Goal: Communication & Community: Connect with others

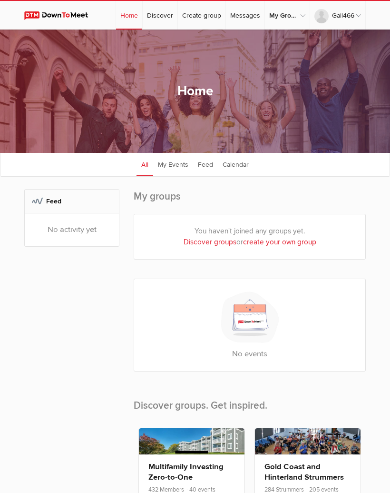
click at [289, 17] on link "My Groups" at bounding box center [287, 15] width 45 height 29
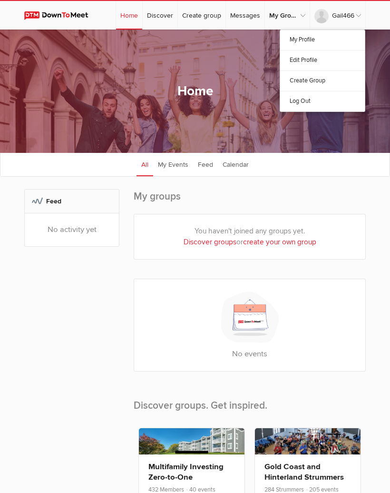
click at [339, 43] on link "My Profile" at bounding box center [322, 40] width 85 height 20
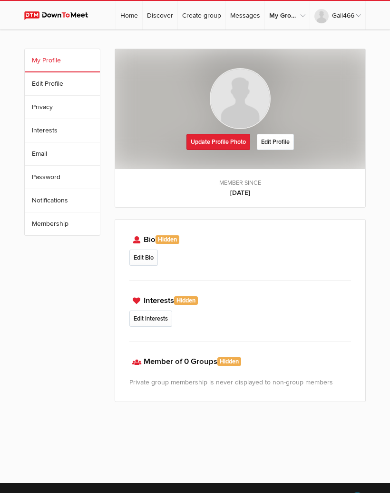
click at [233, 144] on link "Update Profile Photo" at bounding box center [219, 142] width 64 height 16
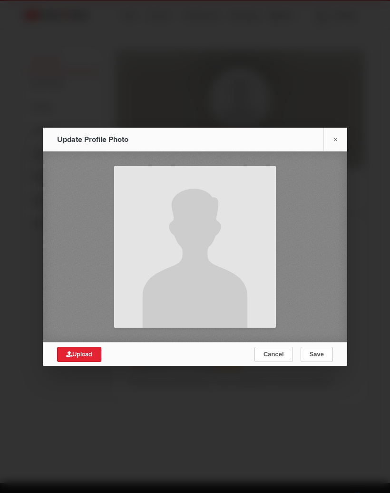
click at [86, 360] on input "file" at bounding box center [80, 354] width 46 height 15
click at [91, 360] on input "file" at bounding box center [80, 354] width 46 height 15
type input "C:\fakepath\IMG_14284AE70E04-1.jpeg"
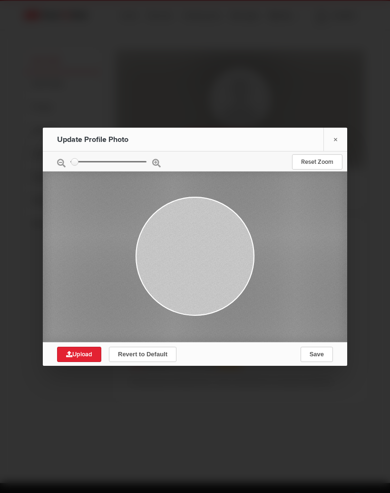
type input "0.1759"
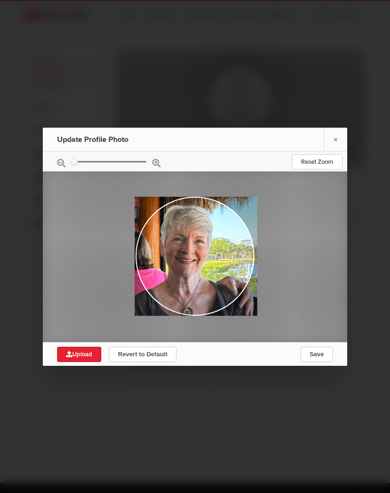
click at [325, 361] on button "Save" at bounding box center [317, 354] width 32 height 15
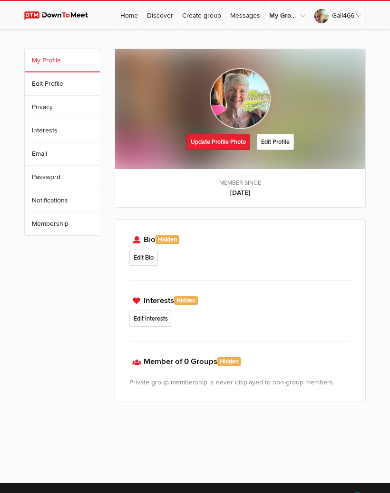
click at [164, 15] on link "Discover" at bounding box center [160, 15] width 35 height 29
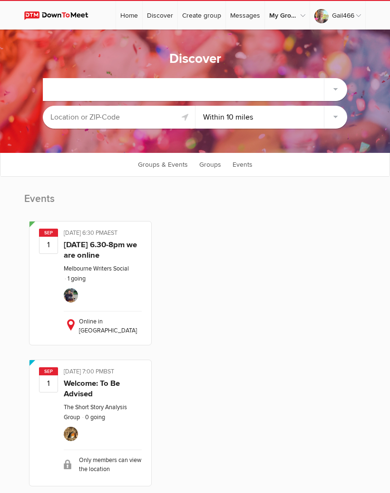
click at [232, 91] on div at bounding box center [195, 89] width 304 height 23
click at [153, 118] on input "text" at bounding box center [119, 117] width 152 height 23
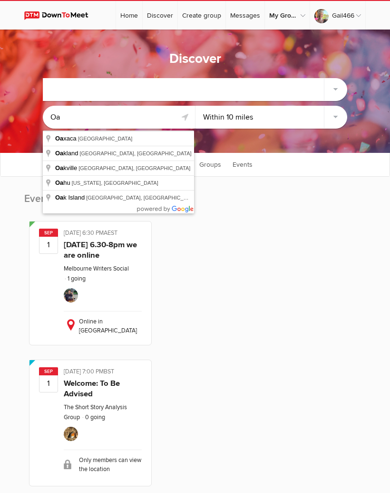
type input "[GEOGRAPHIC_DATA], [GEOGRAPHIC_DATA], [GEOGRAPHIC_DATA]"
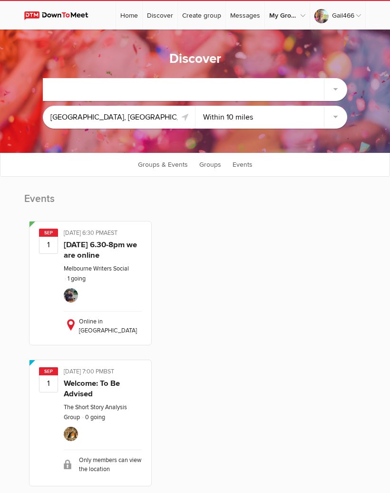
click at [335, 120] on select "Within 10 miles Within 25 miles Within 50 miles Within 100 miles Within any dis…" at bounding box center [272, 117] width 152 height 23
select select "Within 25 miles"
click at [335, 87] on div at bounding box center [195, 89] width 304 height 23
click at [165, 92] on div at bounding box center [195, 89] width 304 height 23
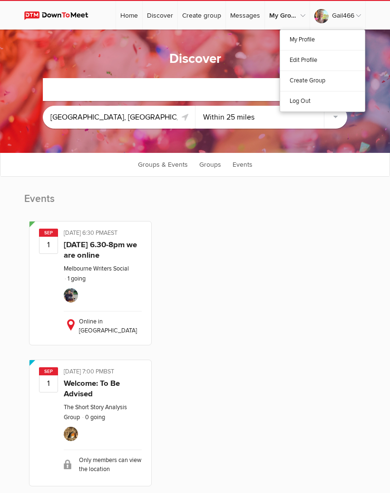
click at [332, 43] on link "My Profile" at bounding box center [322, 40] width 85 height 20
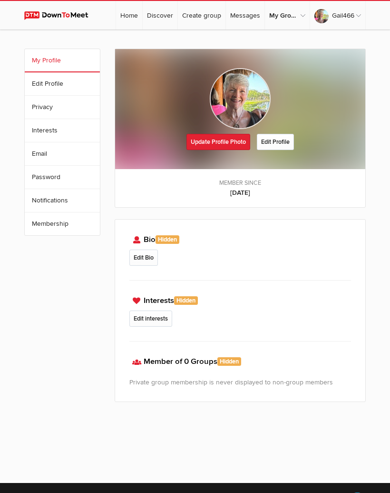
click at [80, 82] on link "Edit Profile" at bounding box center [62, 83] width 75 height 23
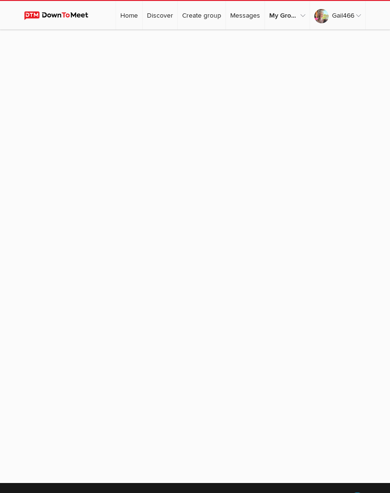
select select
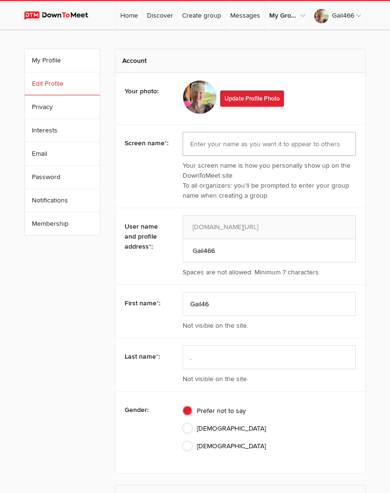
click at [226, 146] on input "text" at bounding box center [270, 144] width 174 height 24
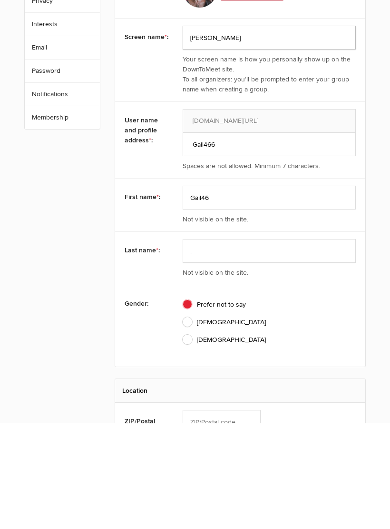
type input "[PERSON_NAME]"
click at [223, 292] on input "Gail46" at bounding box center [270, 304] width 174 height 24
type input "[PERSON_NAME]"
click at [211, 345] on input "." at bounding box center [270, 357] width 174 height 24
type input "Stewart."
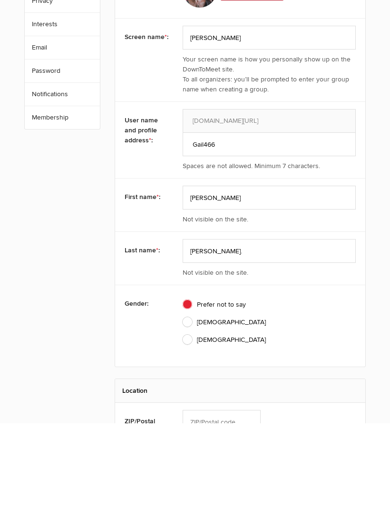
click at [190, 441] on span "Female" at bounding box center [224, 446] width 83 height 10
click at [183, 440] on input "Female" at bounding box center [182, 440] width 0 height 0
radio input "true"
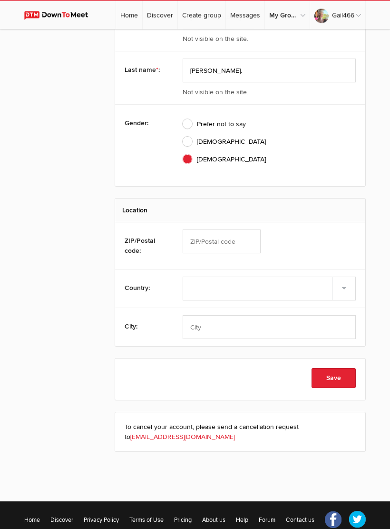
scroll to position [288, 0]
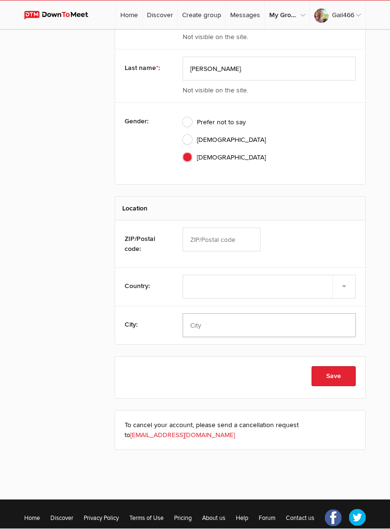
click at [212, 314] on input "text" at bounding box center [270, 326] width 174 height 24
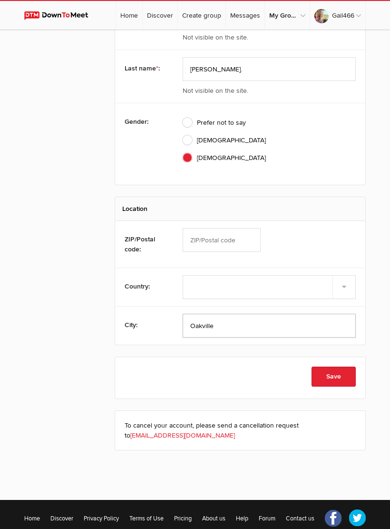
type input "Oakville"
click at [346, 367] on button "Save" at bounding box center [334, 377] width 44 height 20
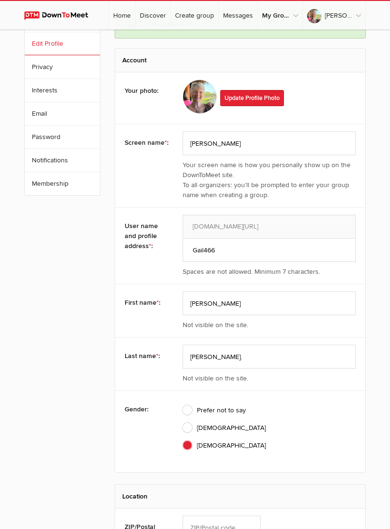
scroll to position [0, 0]
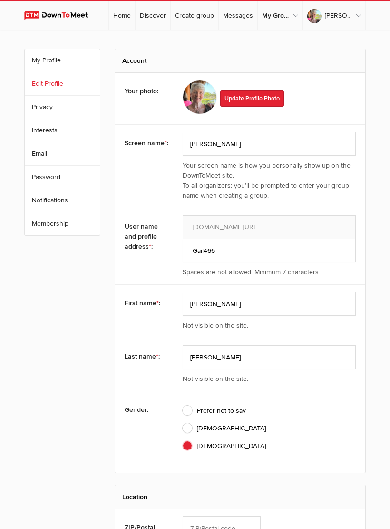
click at [59, 109] on link "Privacy" at bounding box center [62, 107] width 75 height 23
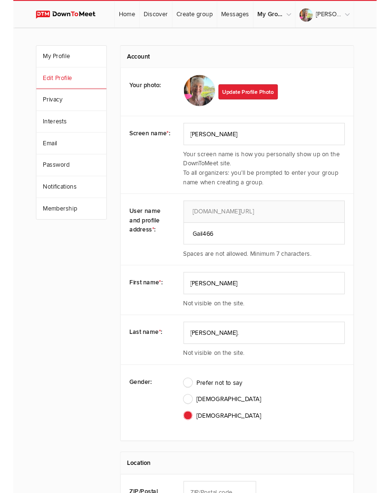
scroll to position [36, 0]
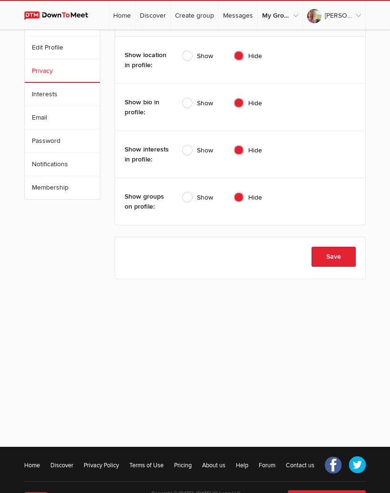
click at [188, 57] on span "Show" at bounding box center [198, 56] width 30 height 10
click at [183, 51] on input "Show" at bounding box center [182, 50] width 0 height 0
radio input "true"
click at [189, 201] on span "Show" at bounding box center [198, 197] width 30 height 10
click at [183, 192] on input "Show" at bounding box center [182, 192] width 0 height 0
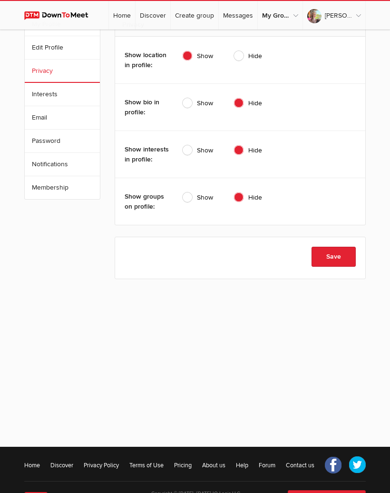
radio input "true"
click at [65, 120] on link "Email" at bounding box center [62, 117] width 75 height 23
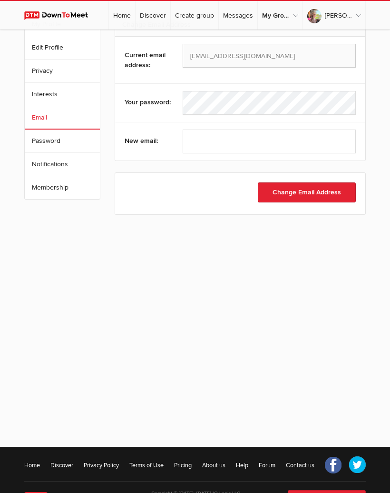
click at [70, 166] on link "Notifications" at bounding box center [62, 164] width 75 height 23
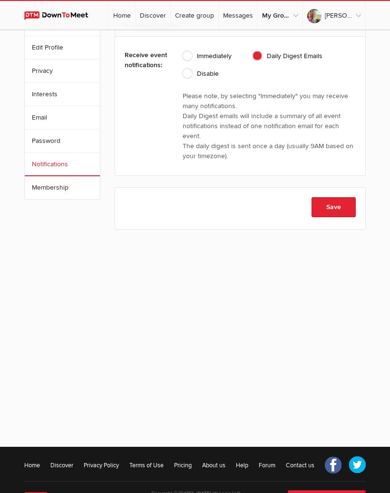
click at [189, 55] on span "Immediately" at bounding box center [207, 56] width 49 height 10
click at [183, 51] on input "Immediately" at bounding box center [182, 50] width 0 height 0
radio input "true"
click at [72, 190] on link "Membership" at bounding box center [62, 187] width 75 height 23
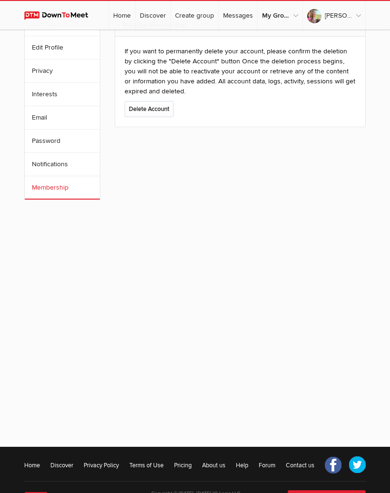
click at [299, 16] on link "My Groups" at bounding box center [280, 15] width 45 height 29
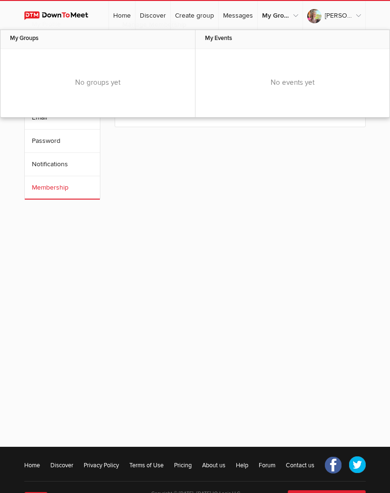
click at [135, 15] on link "Home" at bounding box center [122, 15] width 26 height 29
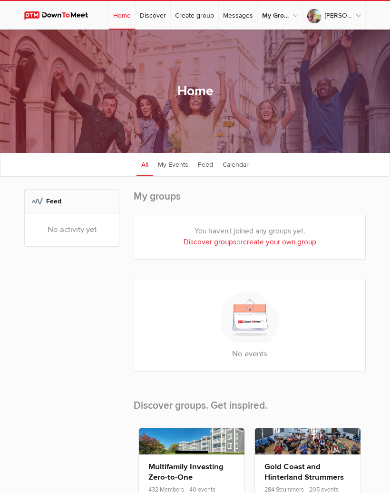
click at [222, 246] on link "Discover groups" at bounding box center [210, 242] width 53 height 9
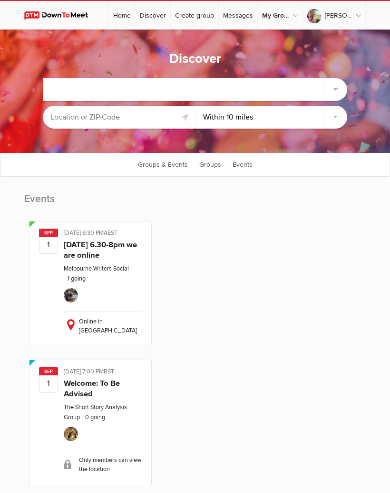
click at [141, 116] on input "text" at bounding box center [119, 117] width 152 height 23
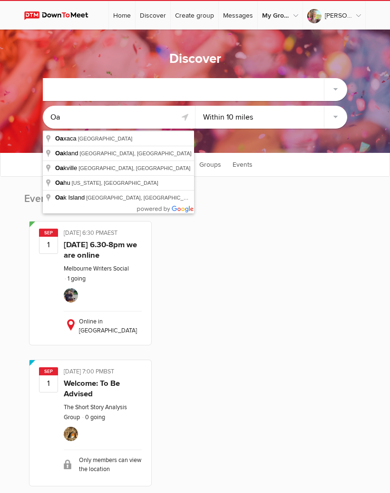
type input "Oakville, ON, Canada"
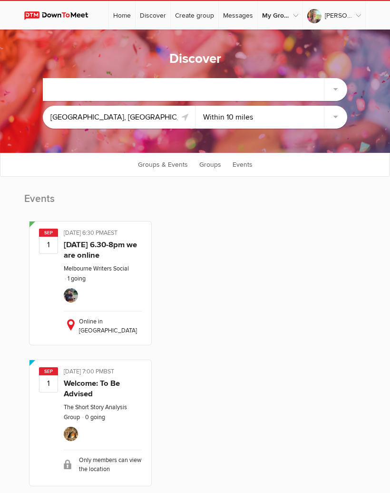
click at [188, 86] on div at bounding box center [195, 89] width 304 height 23
click at [340, 91] on div at bounding box center [195, 89] width 304 height 23
click at [340, 120] on select "Within 10 miles Within 25 miles Within 50 miles Within 100 miles Within any dis…" at bounding box center [272, 117] width 152 height 23
click at [336, 90] on div at bounding box center [195, 89] width 304 height 23
click at [176, 168] on link "Groups & Events" at bounding box center [163, 164] width 60 height 24
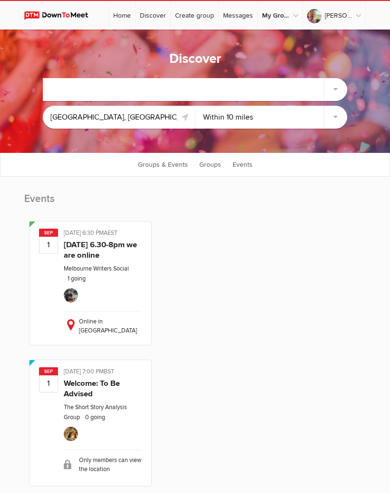
click at [219, 169] on link "Groups" at bounding box center [210, 164] width 31 height 24
select select "null"
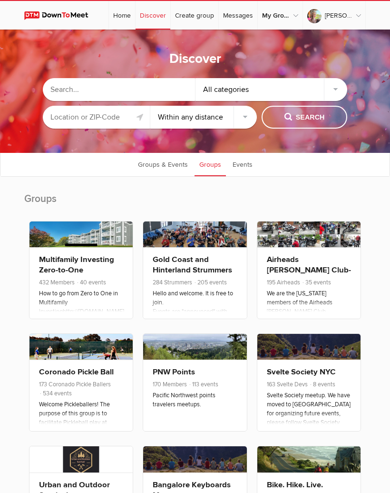
click at [140, 87] on input "text" at bounding box center [119, 89] width 152 height 23
type input "Pints and peterson"
click at [90, 117] on input "text" at bounding box center [96, 117] width 107 height 23
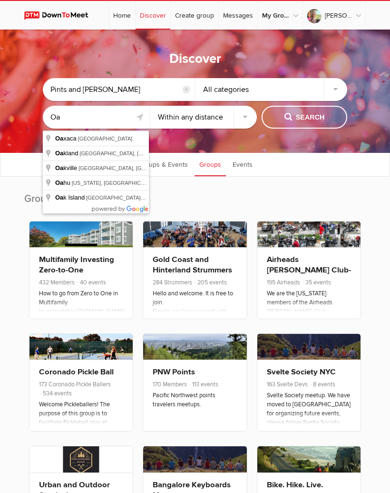
type input "Oakville, ON, Canada"
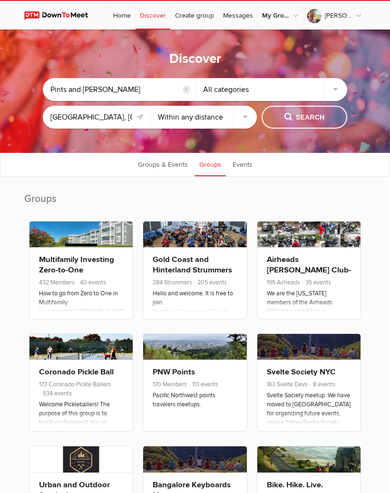
click at [319, 122] on span "Search" at bounding box center [305, 117] width 40 height 10
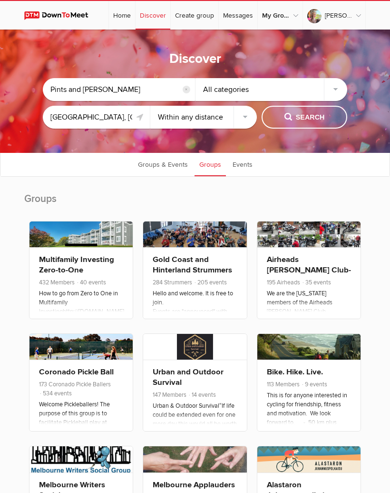
click at [301, 91] on div "All categories" at bounding box center [272, 89] width 152 height 23
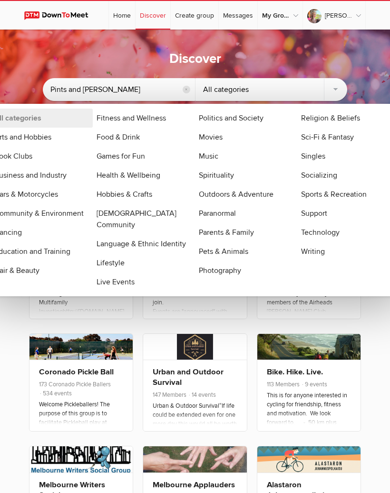
click at [336, 93] on div "All categories" at bounding box center [272, 89] width 152 height 23
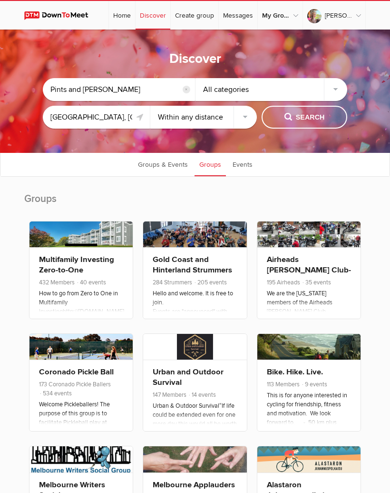
click at [326, 120] on button "Search" at bounding box center [305, 117] width 86 height 23
click at [249, 123] on select "Within 10 miles Within 25 miles Within 50 miles Within 100 miles Within any dis…" at bounding box center [203, 117] width 107 height 23
select select "10"
click at [307, 124] on button "Search" at bounding box center [305, 117] width 86 height 23
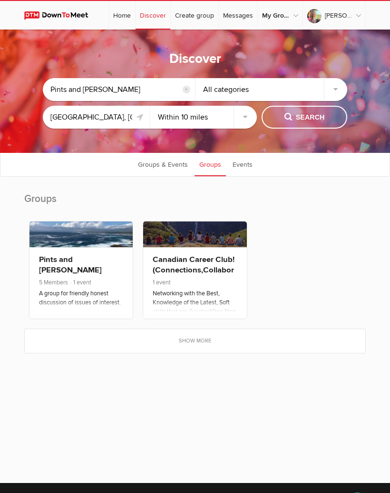
click at [93, 268] on link "Pints and [PERSON_NAME]" at bounding box center [70, 265] width 63 height 20
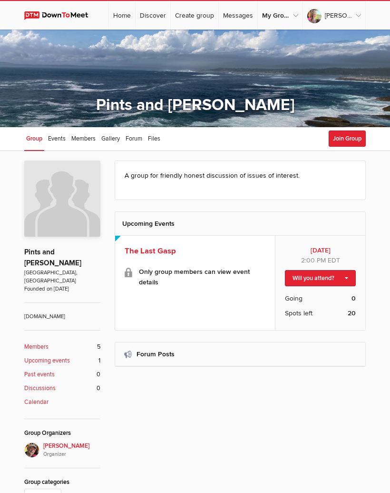
click at [349, 137] on button "Join Group" at bounding box center [347, 138] width 37 height 16
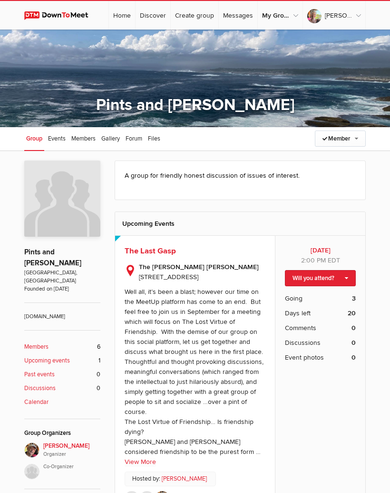
click at [336, 279] on link "Will you attend?" at bounding box center [320, 278] width 71 height 16
click at [320, 306] on link "Not going" at bounding box center [313, 313] width 86 height 14
click at [90, 137] on span "Members" at bounding box center [83, 139] width 24 height 8
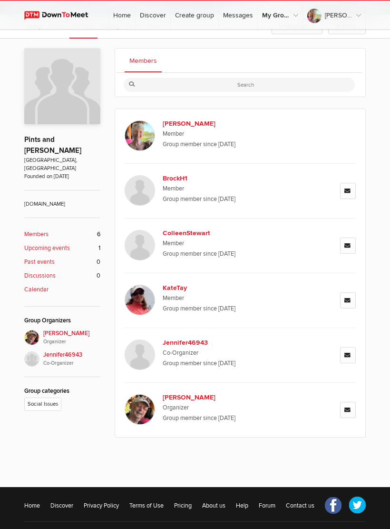
scroll to position [112, 0]
click at [352, 355] on link "Message" at bounding box center [348, 355] width 16 height 16
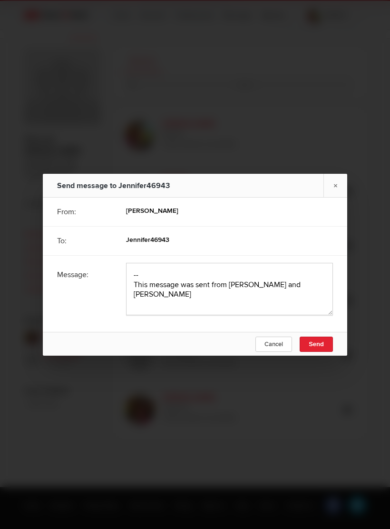
click at [338, 192] on link "×" at bounding box center [336, 185] width 24 height 23
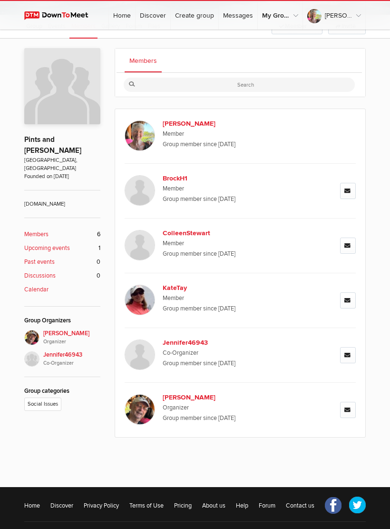
click at [228, 352] on span "Co-Organizer" at bounding box center [225, 353] width 124 height 10
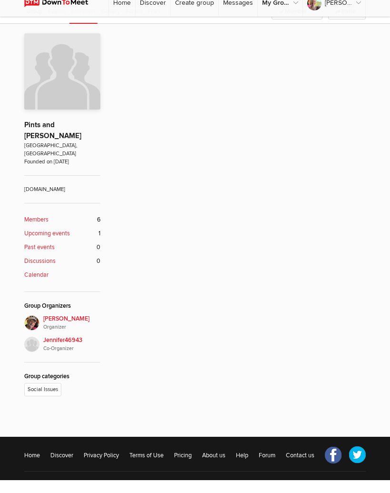
scroll to position [126, 0]
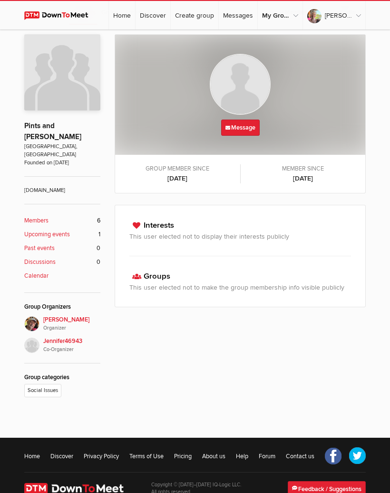
click at [67, 337] on span "Jennifer46943 Co-Organizer" at bounding box center [71, 345] width 57 height 17
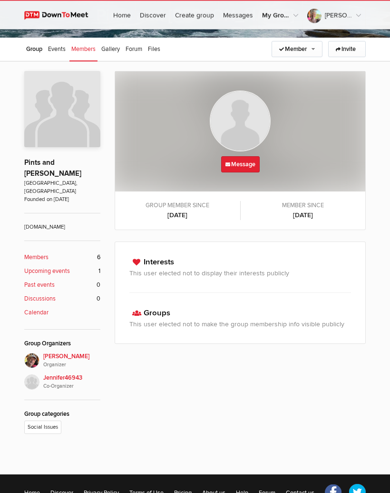
scroll to position [0, 0]
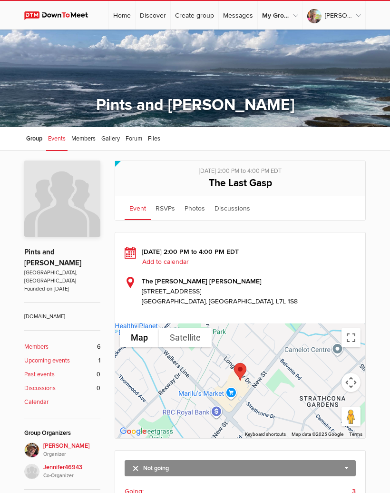
click at [259, 179] on span "The Last Gasp" at bounding box center [240, 183] width 63 height 12
click at [63, 138] on span "Events" at bounding box center [57, 139] width 18 height 8
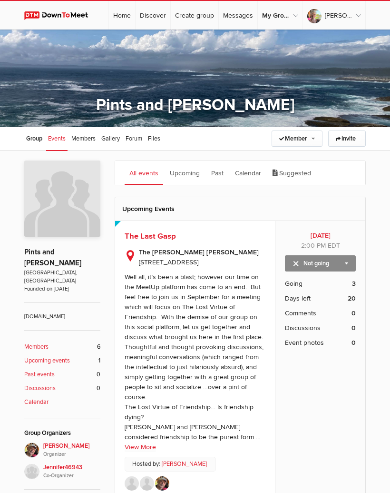
click at [346, 267] on link "Not going" at bounding box center [320, 263] width 71 height 16
click at [325, 285] on link "I'm going" at bounding box center [313, 279] width 86 height 14
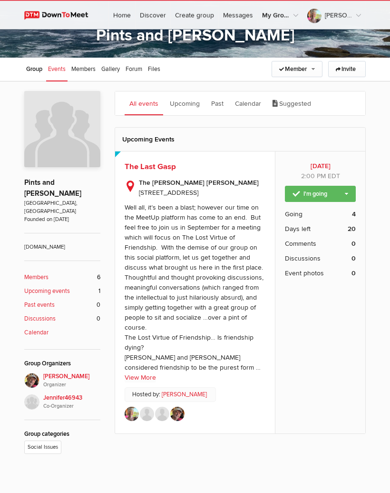
scroll to position [75, 0]
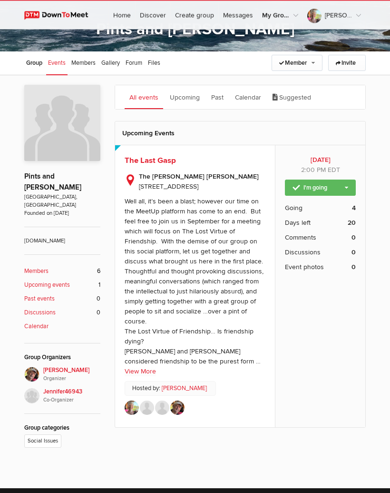
click at [197, 96] on link "Upcoming" at bounding box center [185, 98] width 40 height 24
click at [309, 94] on link "Suggested" at bounding box center [292, 98] width 48 height 24
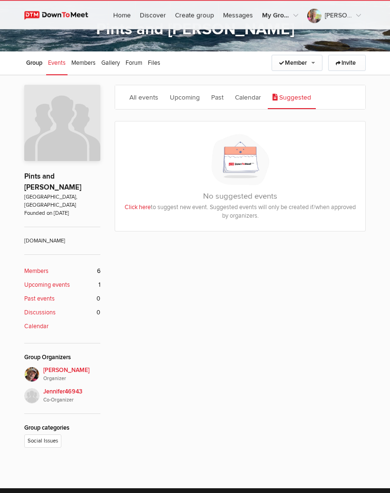
scroll to position [76, 0]
click at [222, 94] on link "Past" at bounding box center [218, 97] width 22 height 24
